Goal: Task Accomplishment & Management: Manage account settings

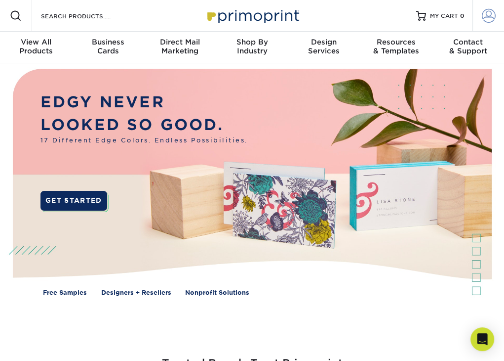
click at [490, 17] on span at bounding box center [489, 16] width 14 height 14
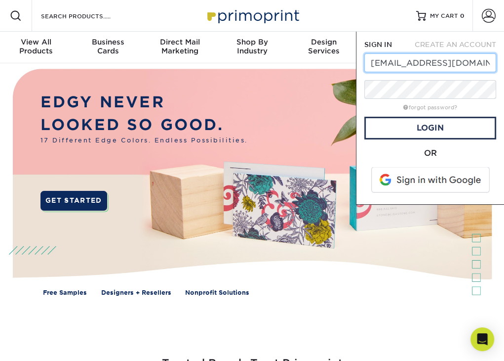
type input "[EMAIL_ADDRESS][DOMAIN_NAME]"
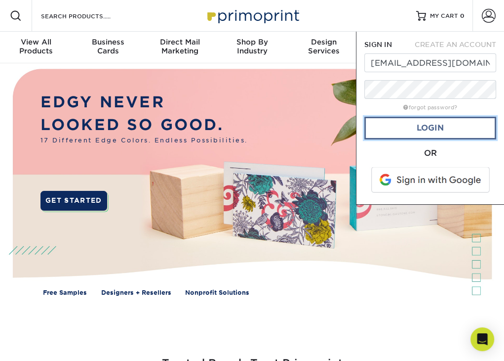
click at [428, 126] on link "Login" at bounding box center [431, 128] width 132 height 23
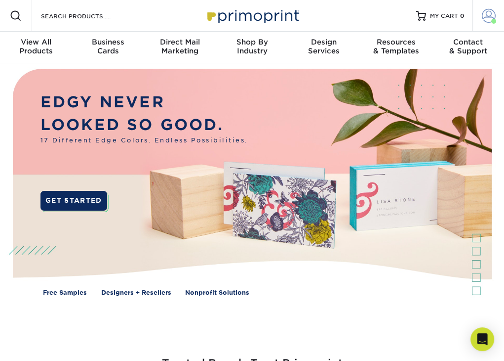
click at [488, 15] on span at bounding box center [489, 16] width 14 height 14
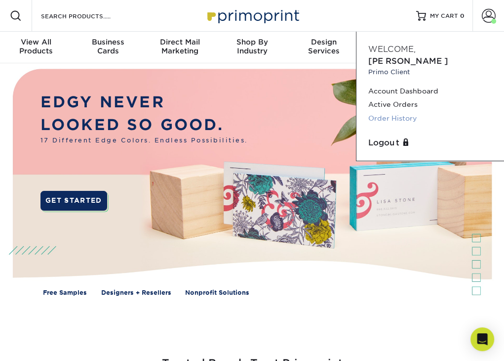
click at [402, 112] on link "Order History" at bounding box center [431, 118] width 124 height 13
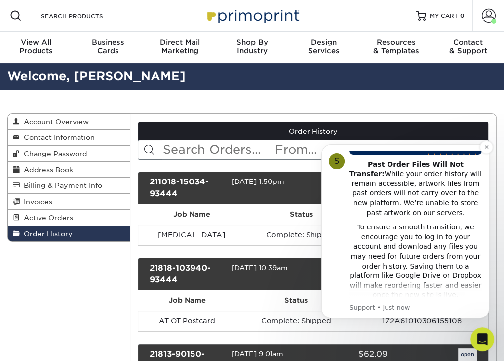
scroll to position [222, 0]
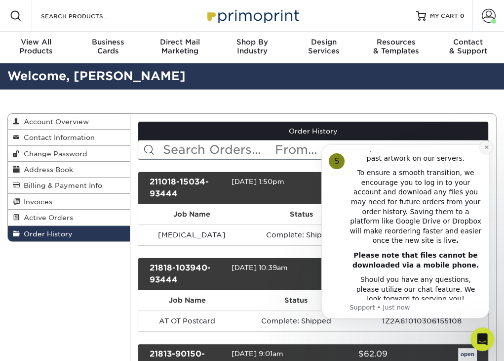
click at [486, 146] on icon "Dismiss notification" at bounding box center [486, 146] width 3 height 3
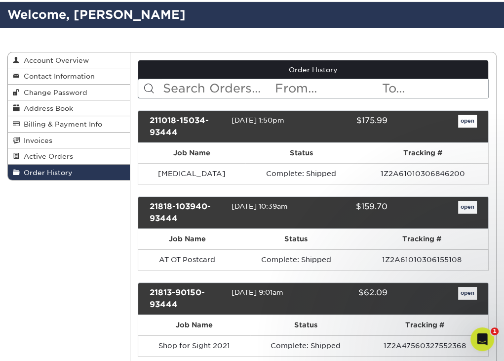
scroll to position [0, 0]
